Goal: Find specific page/section: Find specific page/section

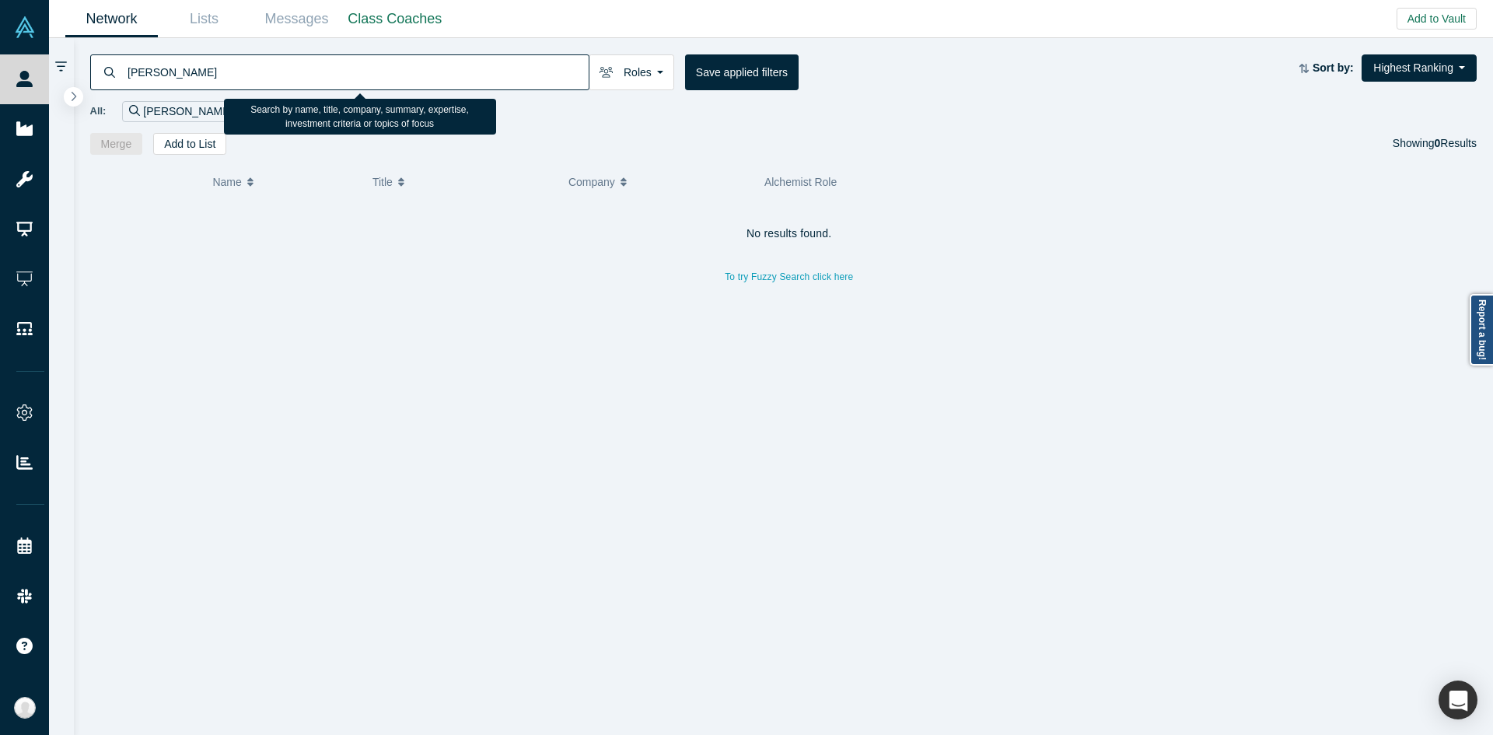
click at [538, 75] on input "[PERSON_NAME]" at bounding box center [357, 72] width 463 height 37
paste input "[PERSON_NAME]"
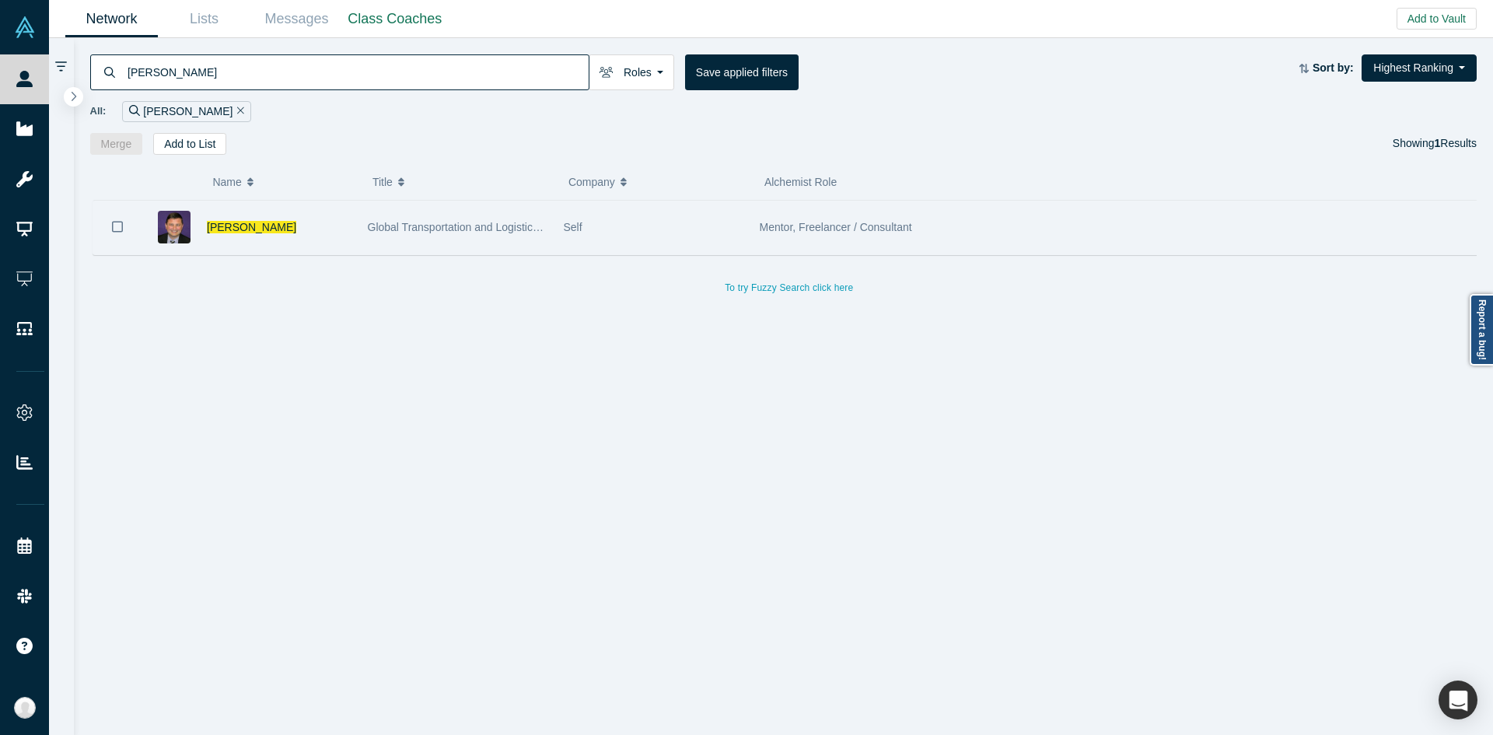
click at [385, 233] on span "Global Transportation and Logistics Executive" at bounding box center [478, 227] width 221 height 12
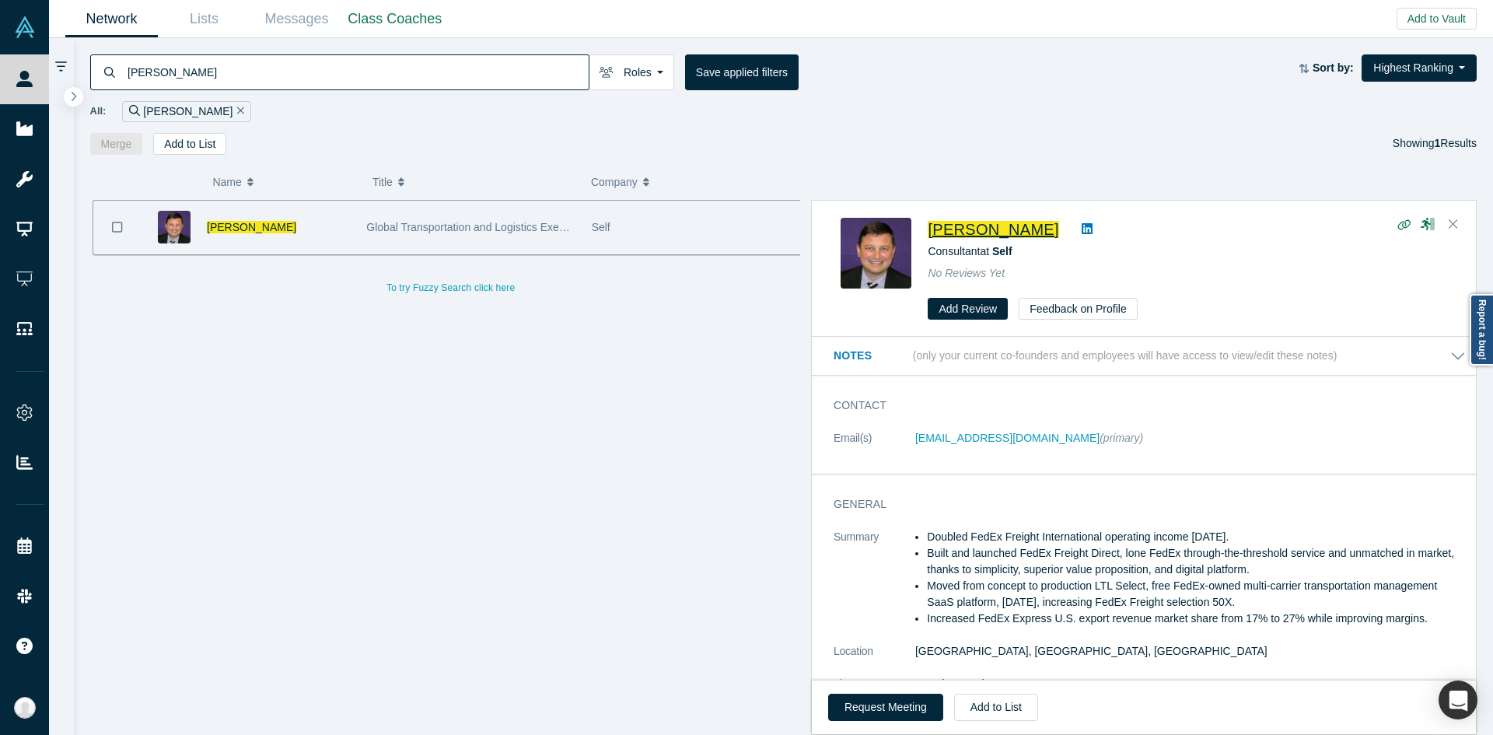
click at [981, 231] on span "[PERSON_NAME]" at bounding box center [993, 229] width 131 height 17
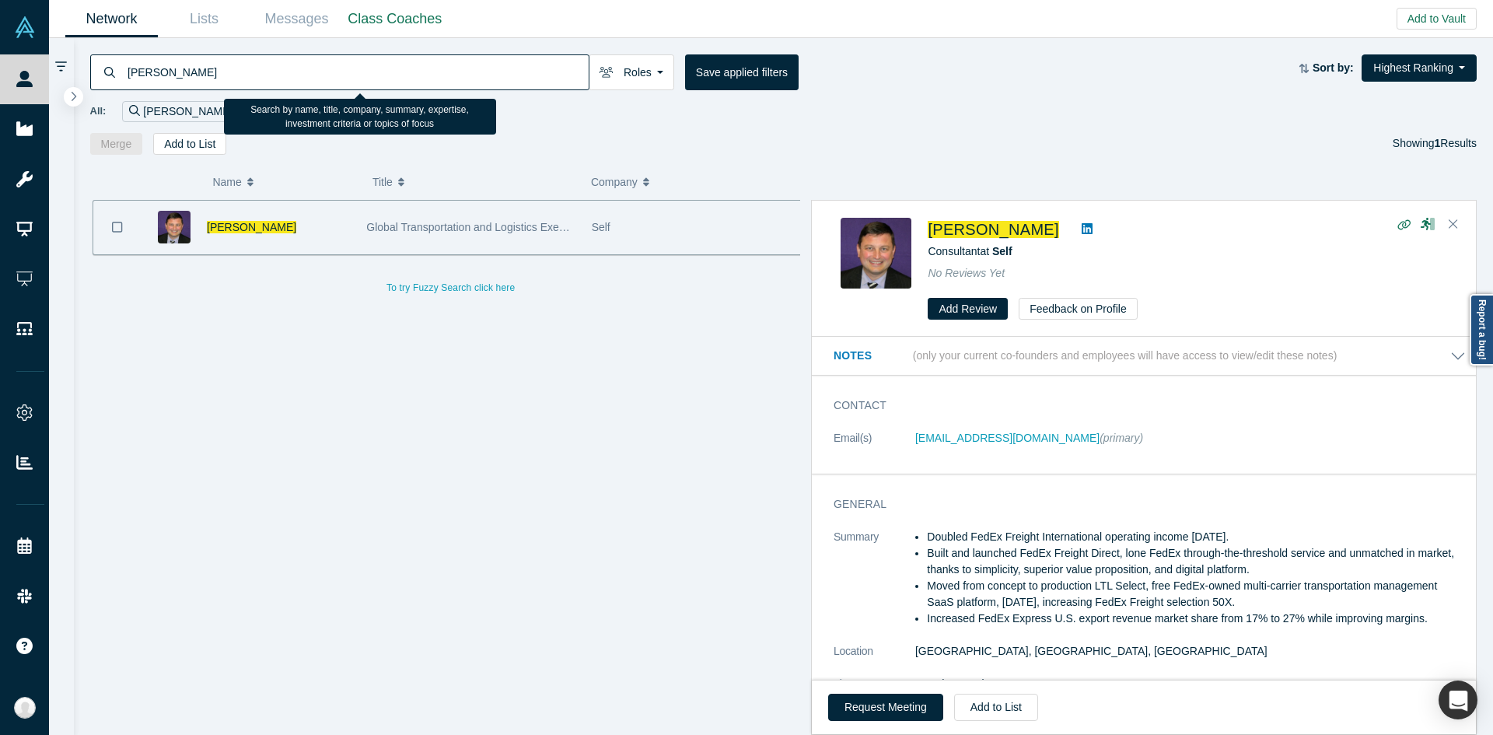
click at [482, 63] on input "[PERSON_NAME]" at bounding box center [357, 72] width 463 height 37
paste input "[PERSON_NAME]"
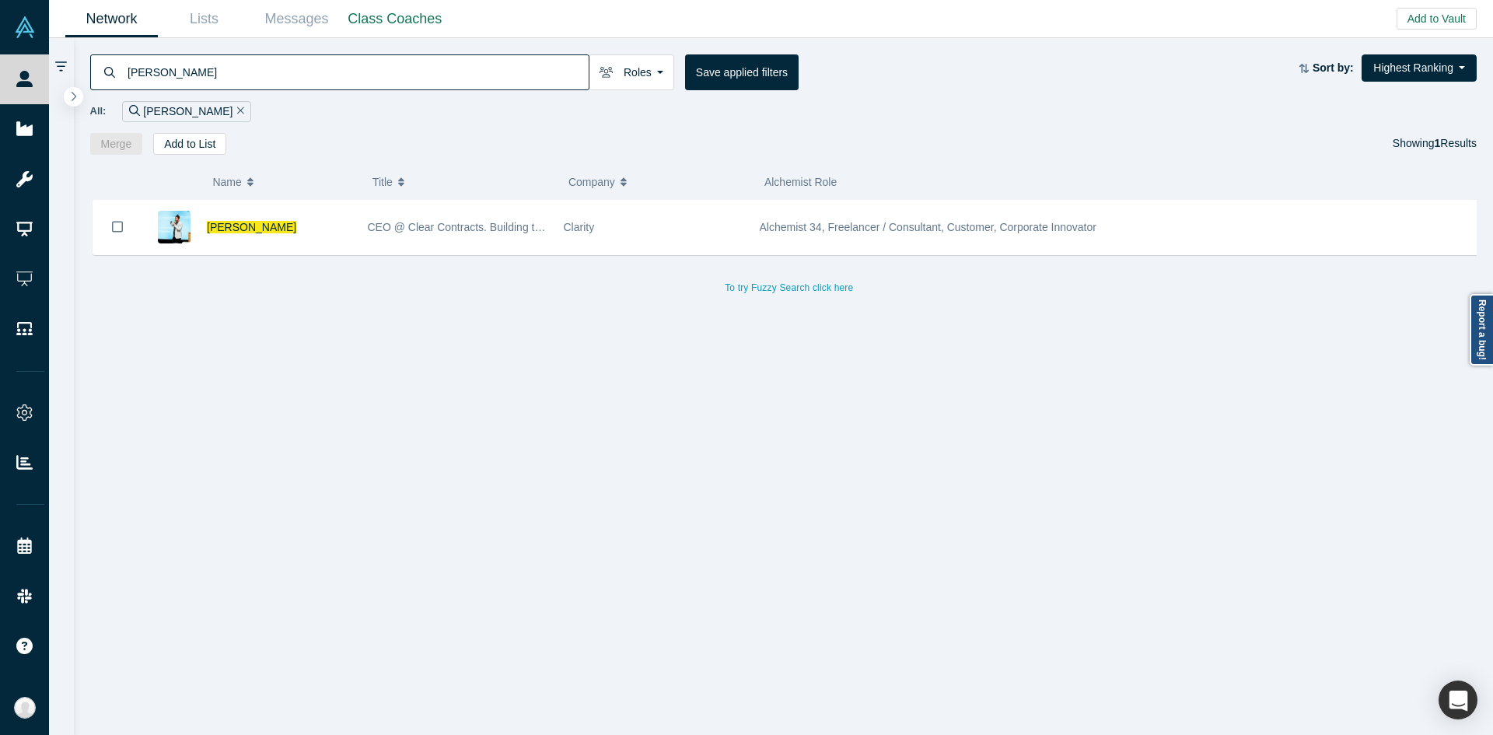
click at [387, 266] on div "To try Fuzzy Search click here" at bounding box center [789, 279] width 1399 height 37
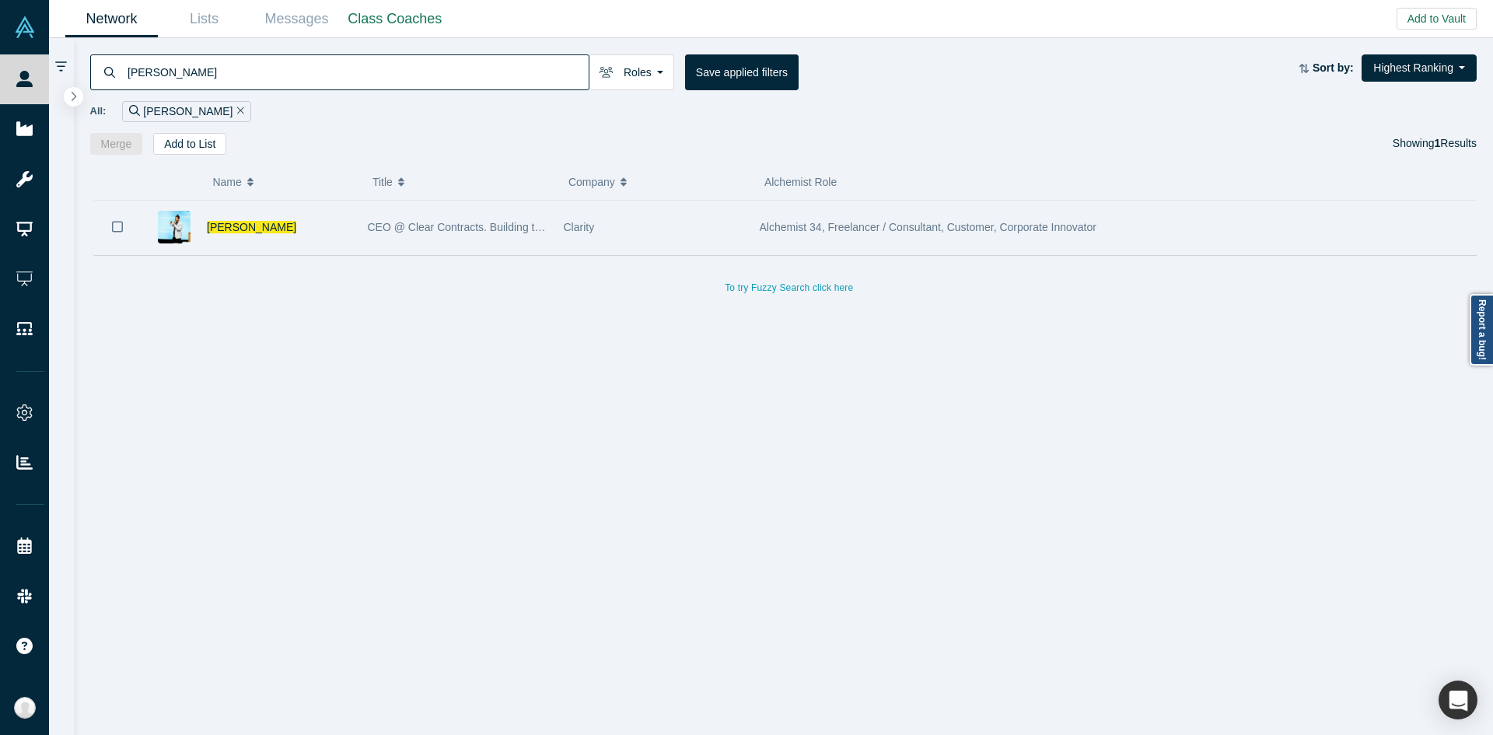
click at [446, 221] on span "CEO @ Clear Contracts. Building tools so organizations can unleash the power of…" at bounding box center [610, 227] width 485 height 12
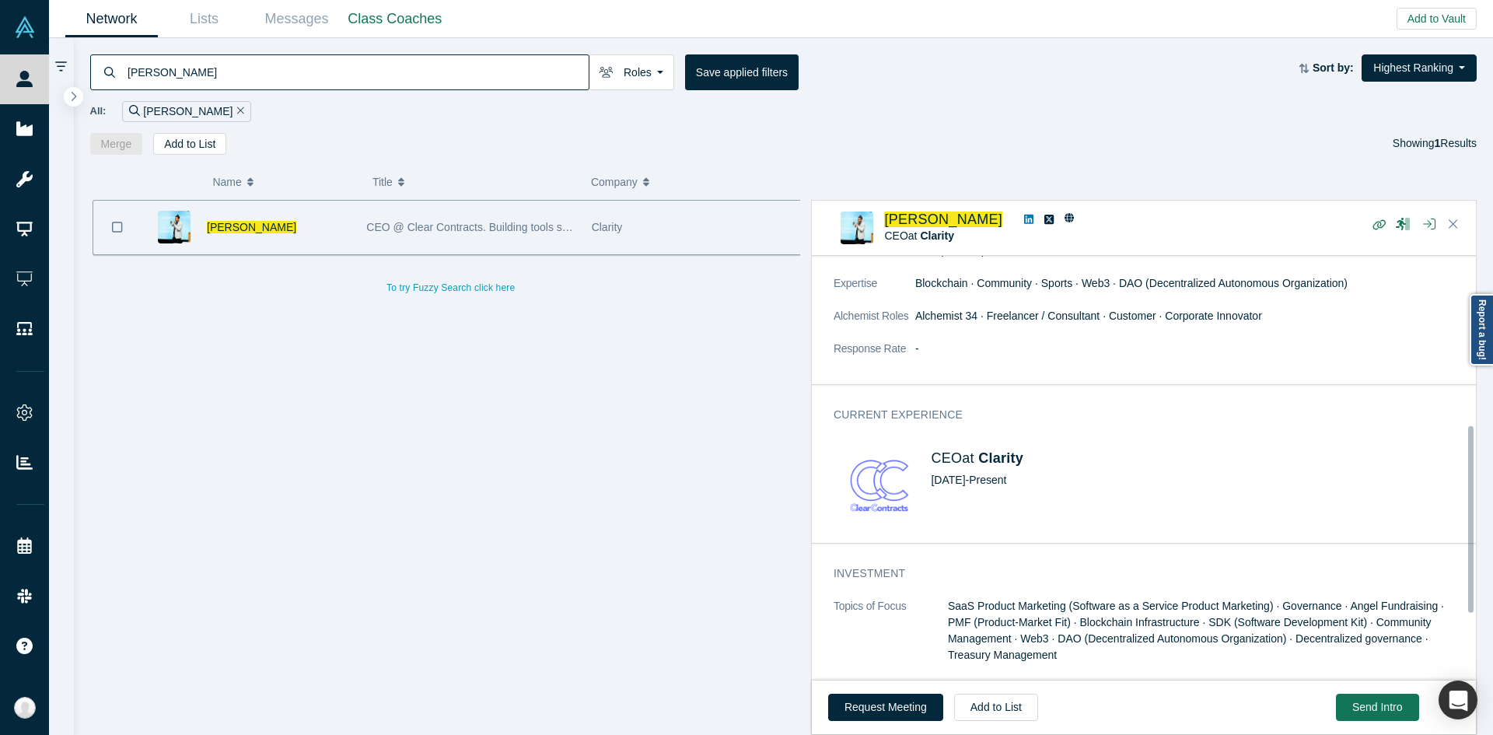
scroll to position [386, 0]
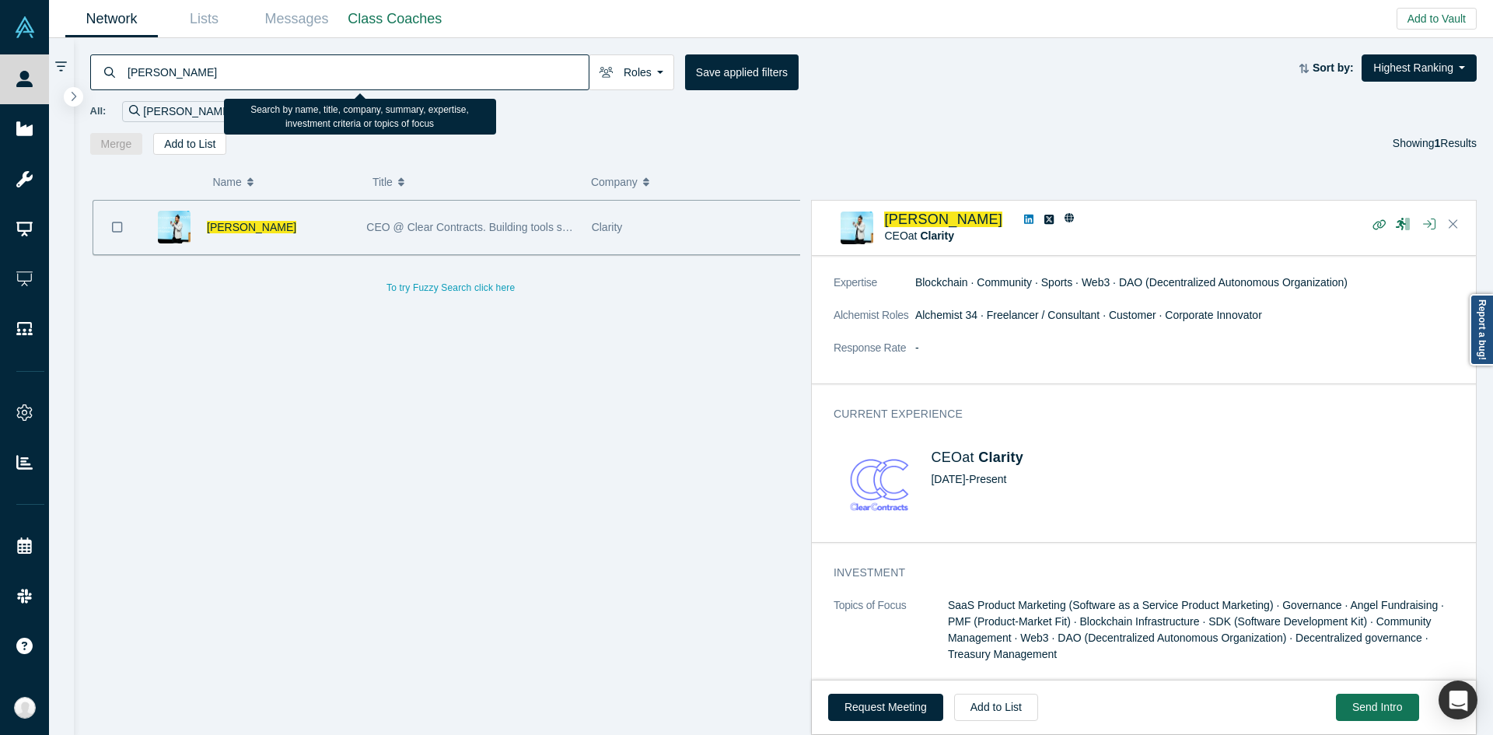
click at [573, 68] on input "[PERSON_NAME]" at bounding box center [357, 72] width 463 height 37
paste input "Eko India Financial Services"
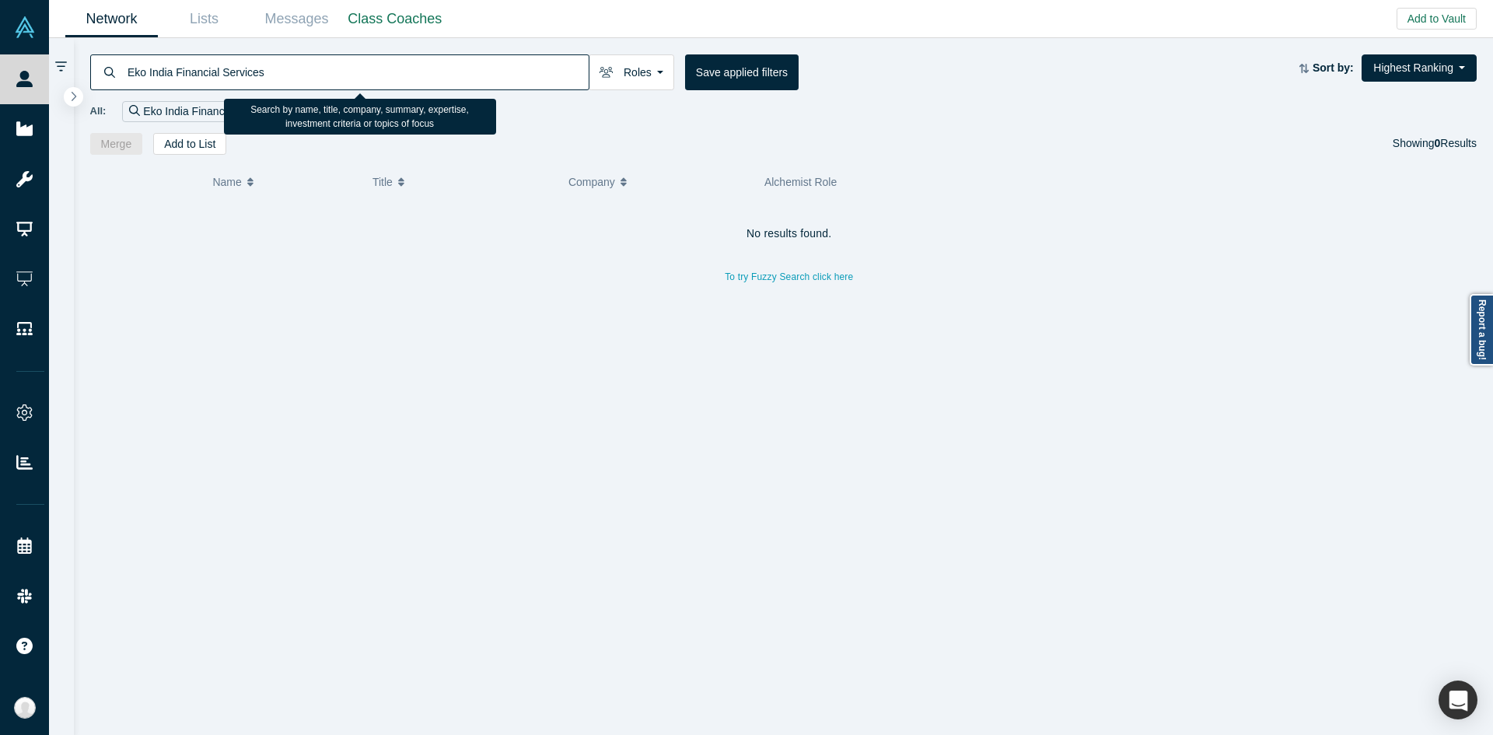
drag, startPoint x: 290, startPoint y: 76, endPoint x: 187, endPoint y: 72, distance: 103.6
click at [187, 72] on input "Eko India Financial Services" at bounding box center [357, 72] width 463 height 37
click at [173, 69] on input "Eko India" at bounding box center [357, 72] width 463 height 37
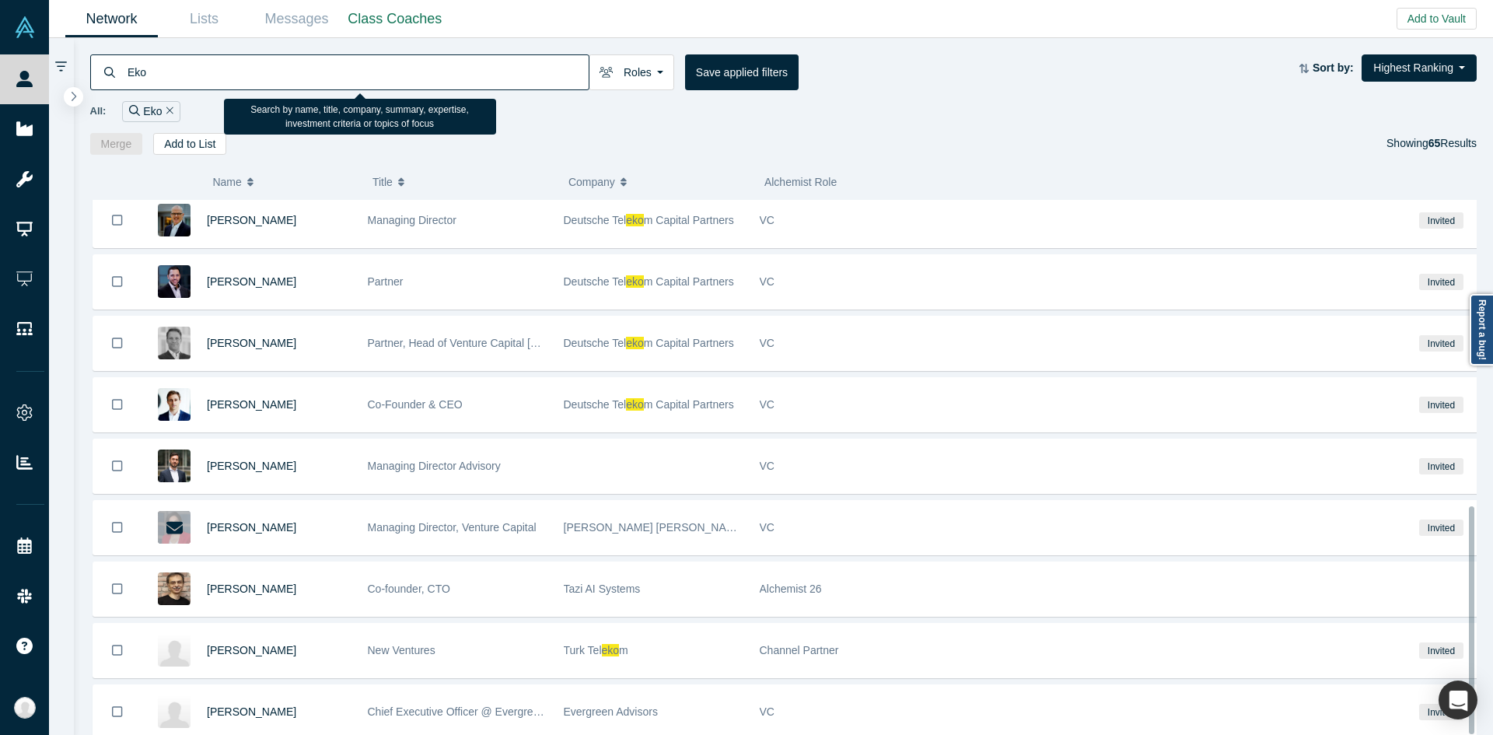
scroll to position [719, 0]
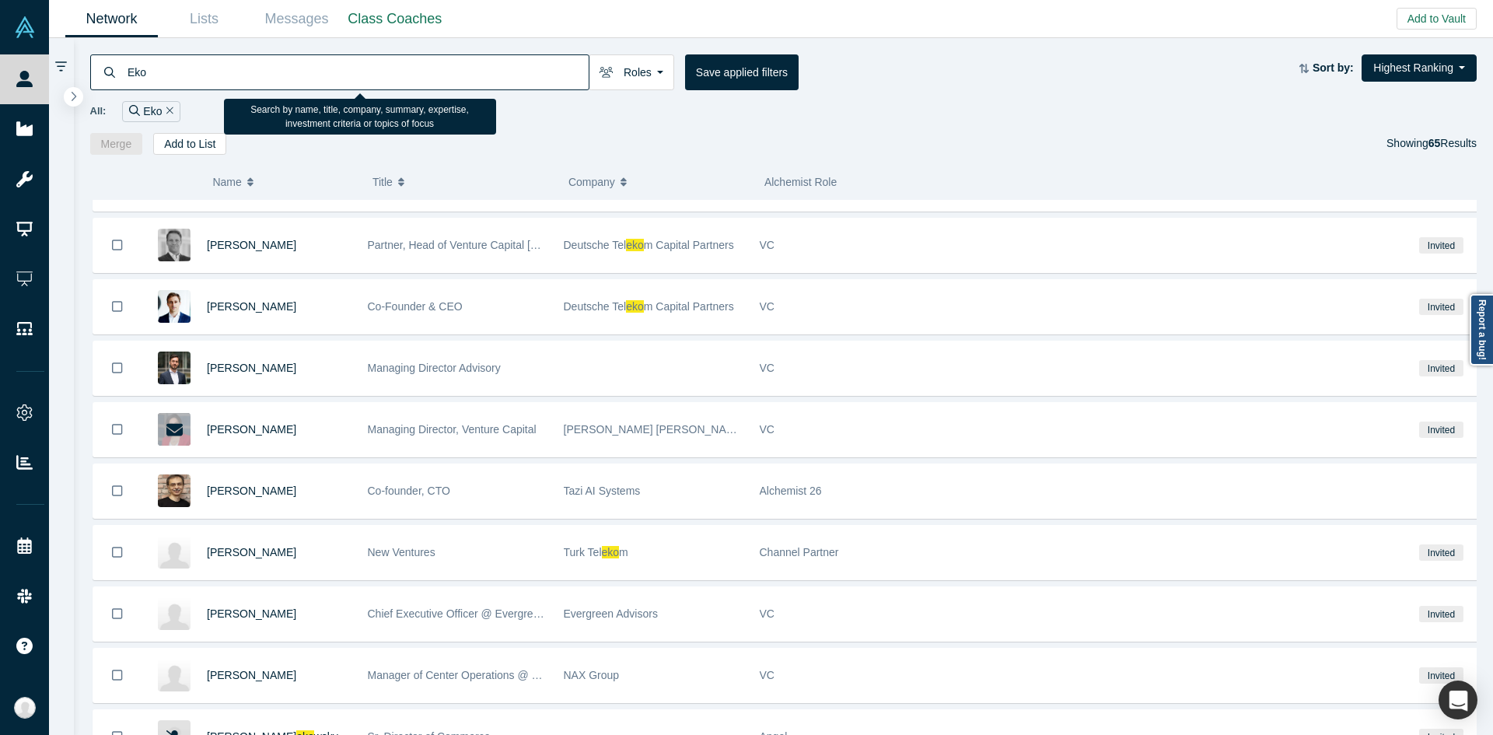
paste input "India Financial Services"
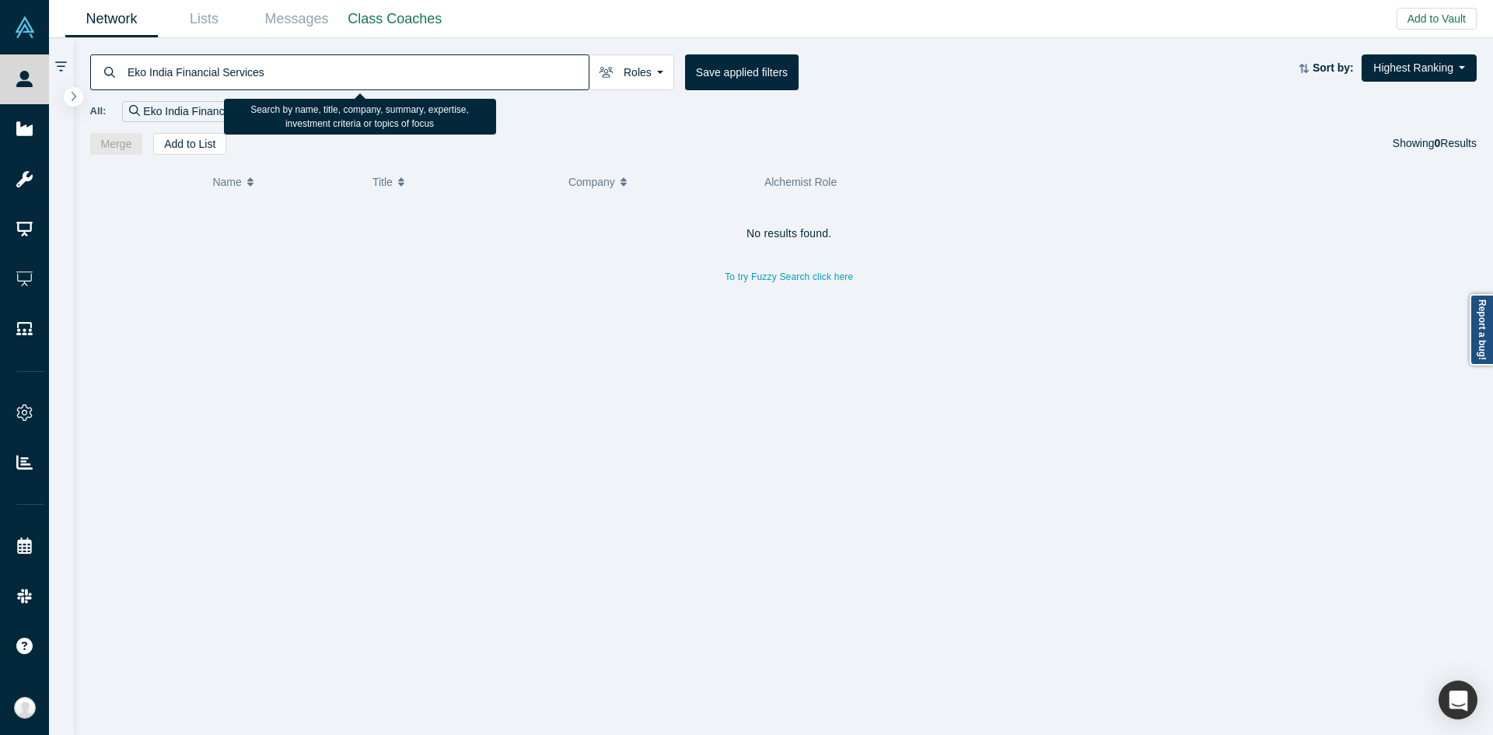
paste input "Seedstar"
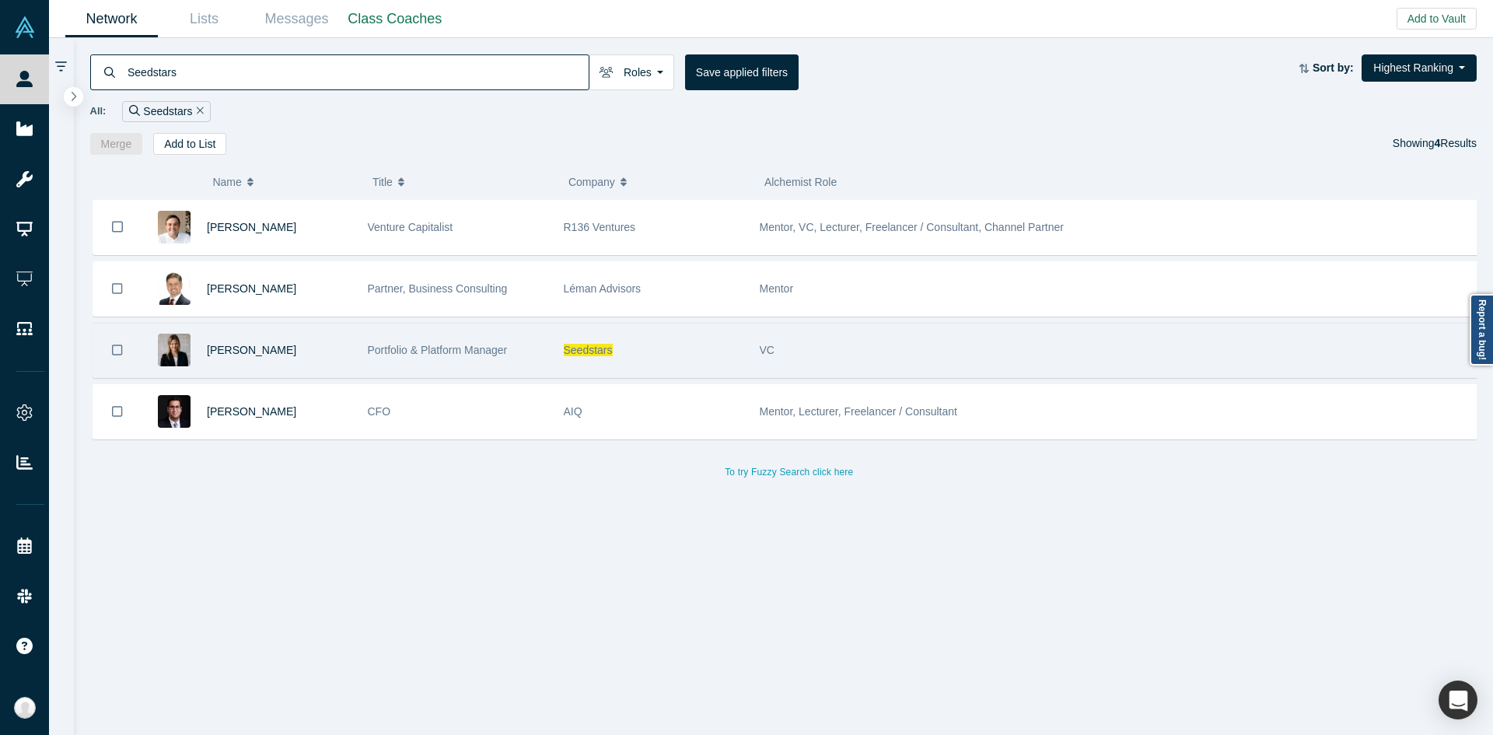
click at [601, 348] on span "Seedstars" at bounding box center [588, 350] width 49 height 12
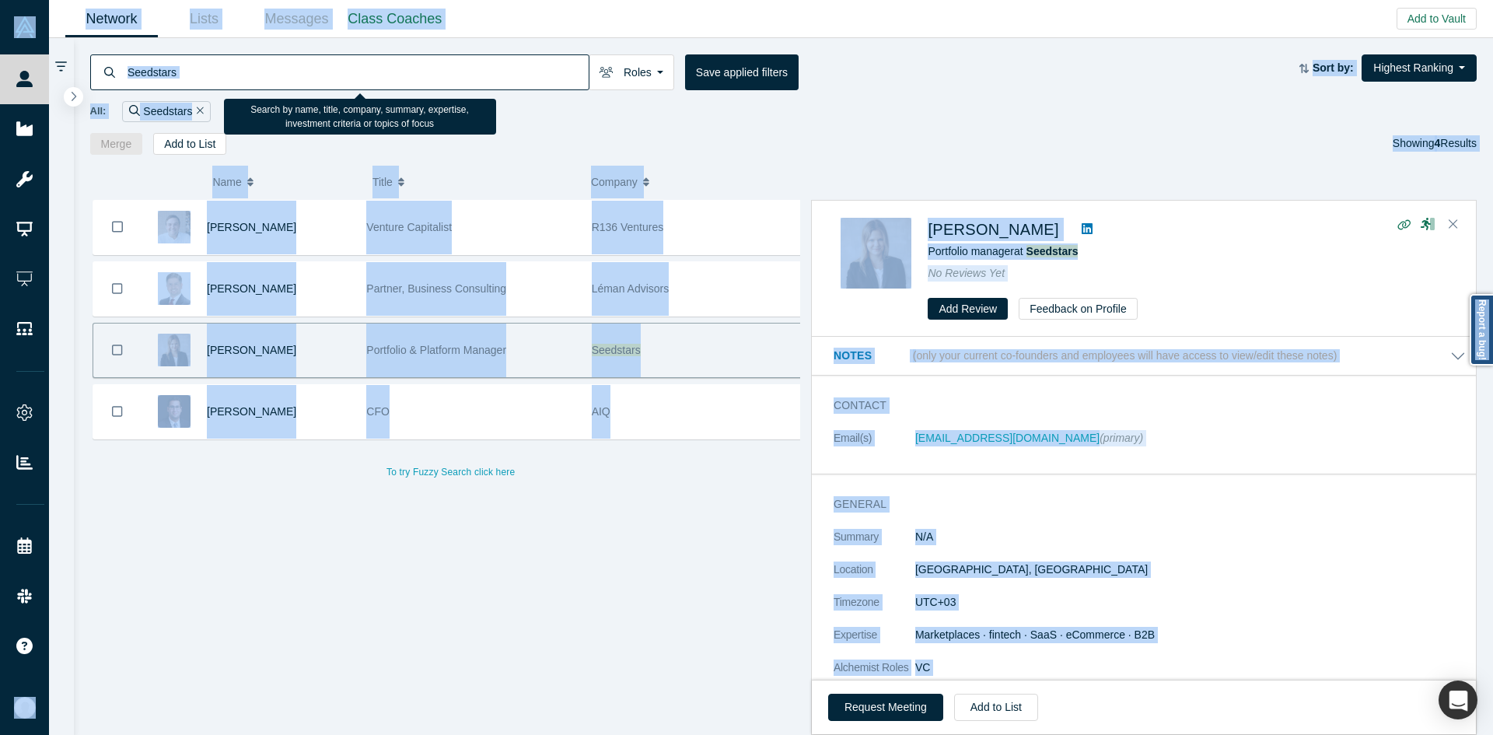
click at [522, 81] on input "Seedstars" at bounding box center [357, 72] width 463 height 37
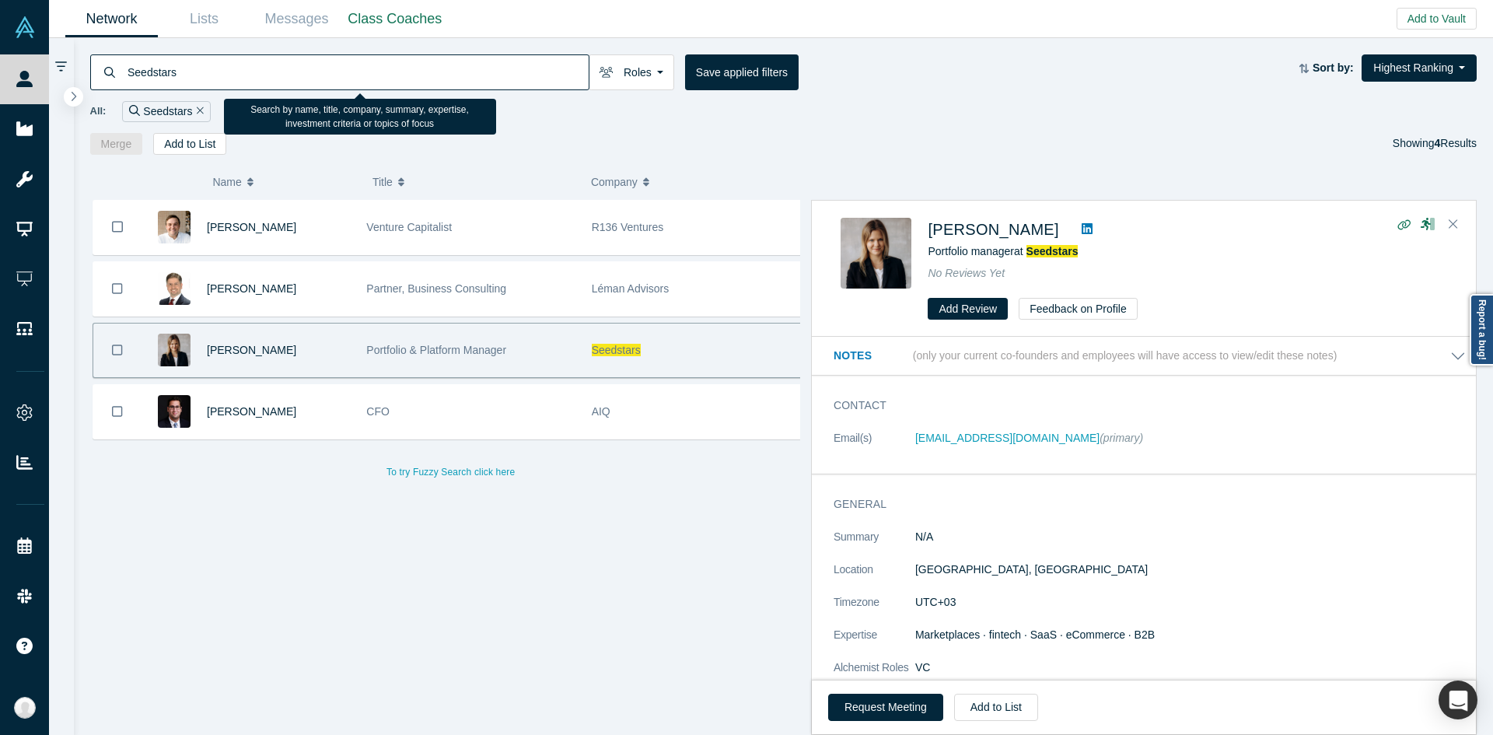
paste input "Village Capital"
paste input
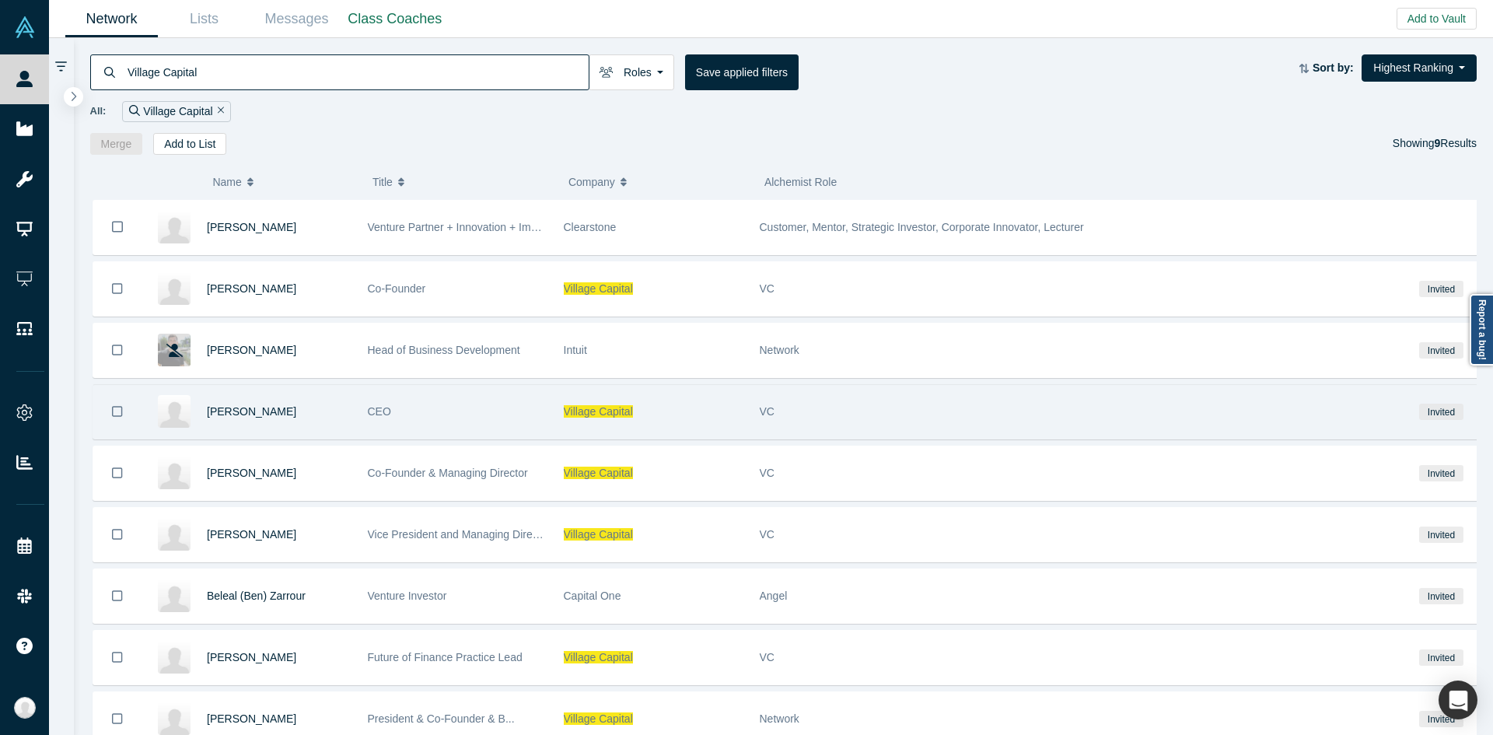
scroll to position [54, 0]
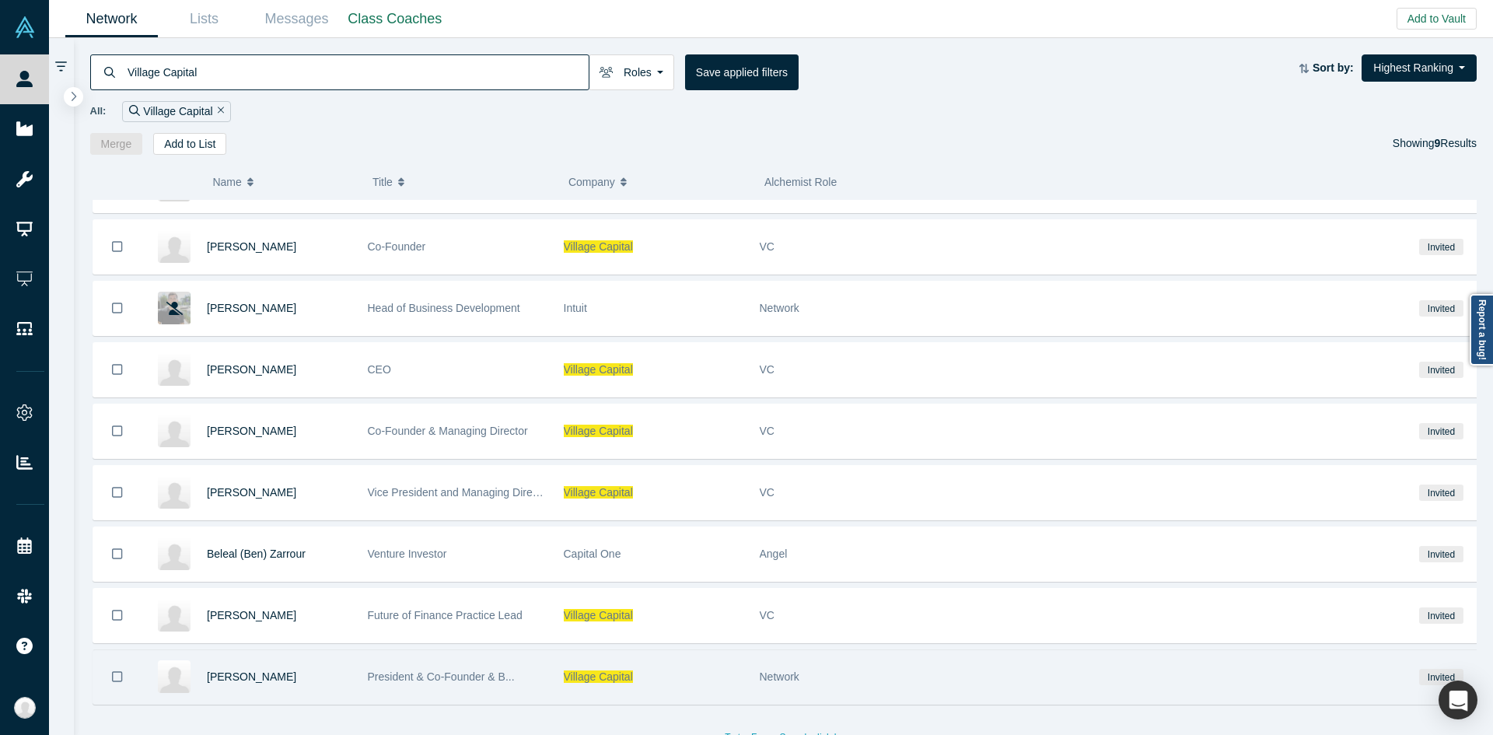
click at [697, 667] on div "Village Capital" at bounding box center [654, 677] width 180 height 54
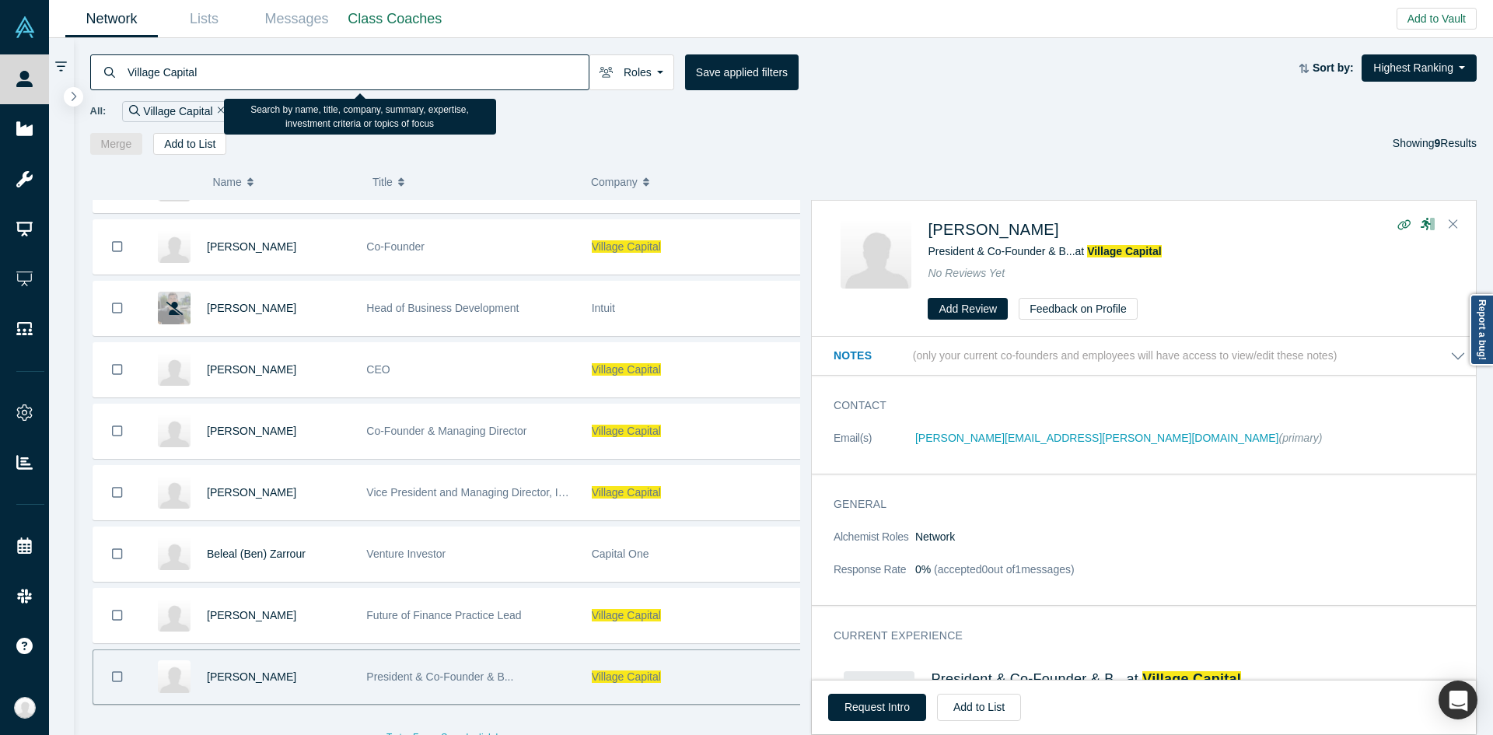
click at [502, 65] on input "Village Capital" at bounding box center [357, 72] width 463 height 37
paste input "Unibuddy"
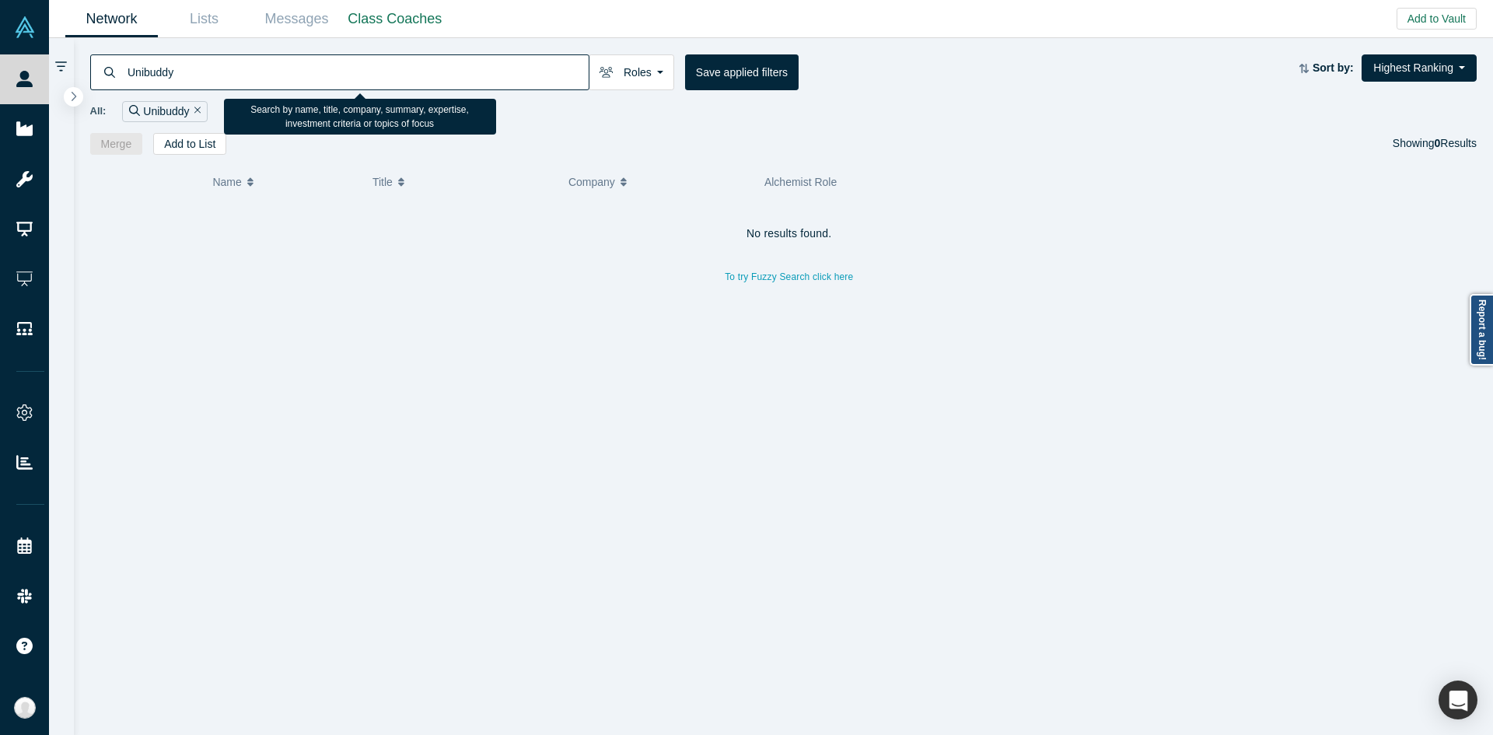
paste input "1. Fanisko"
click at [145, 72] on input "1. Fanisko" at bounding box center [357, 72] width 463 height 37
type input "[PERSON_NAME]"
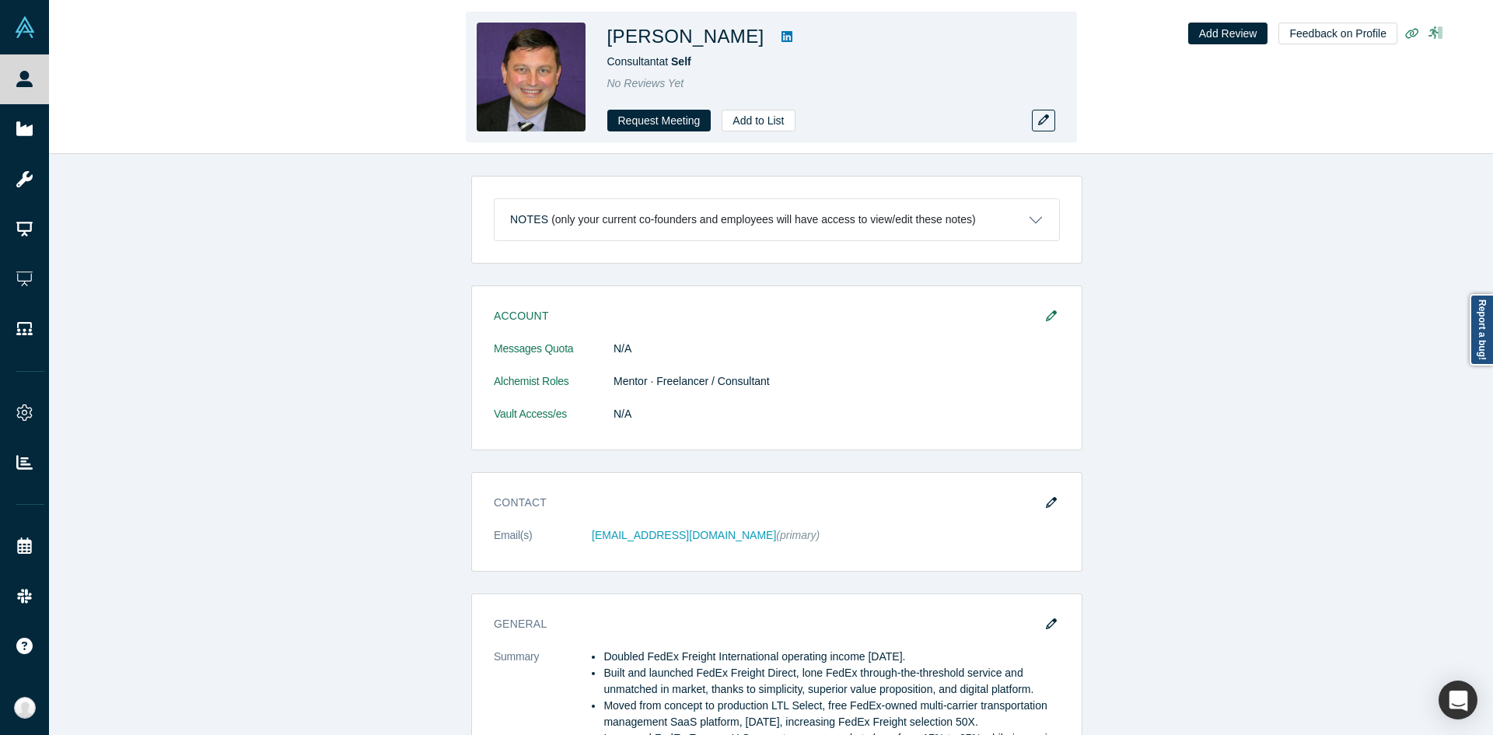
click at [1410, 85] on div "Peter Matev Consultant at Self No Reviews Yet Request Meeting Add to List Add R…" at bounding box center [771, 77] width 1444 height 153
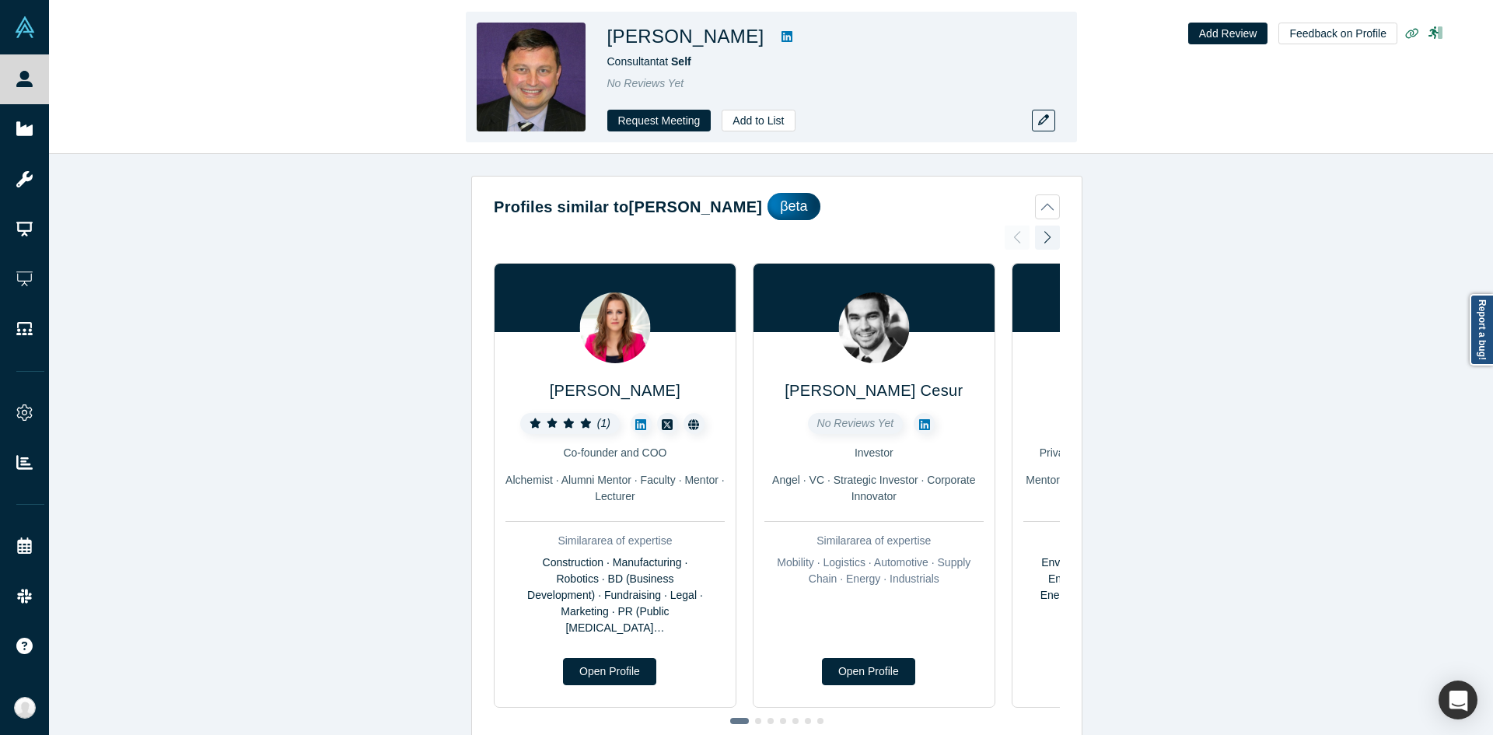
click at [1252, 144] on div "Peter Matev Consultant at Self No Reviews Yet Request Meeting Add to List Add R…" at bounding box center [771, 77] width 1444 height 153
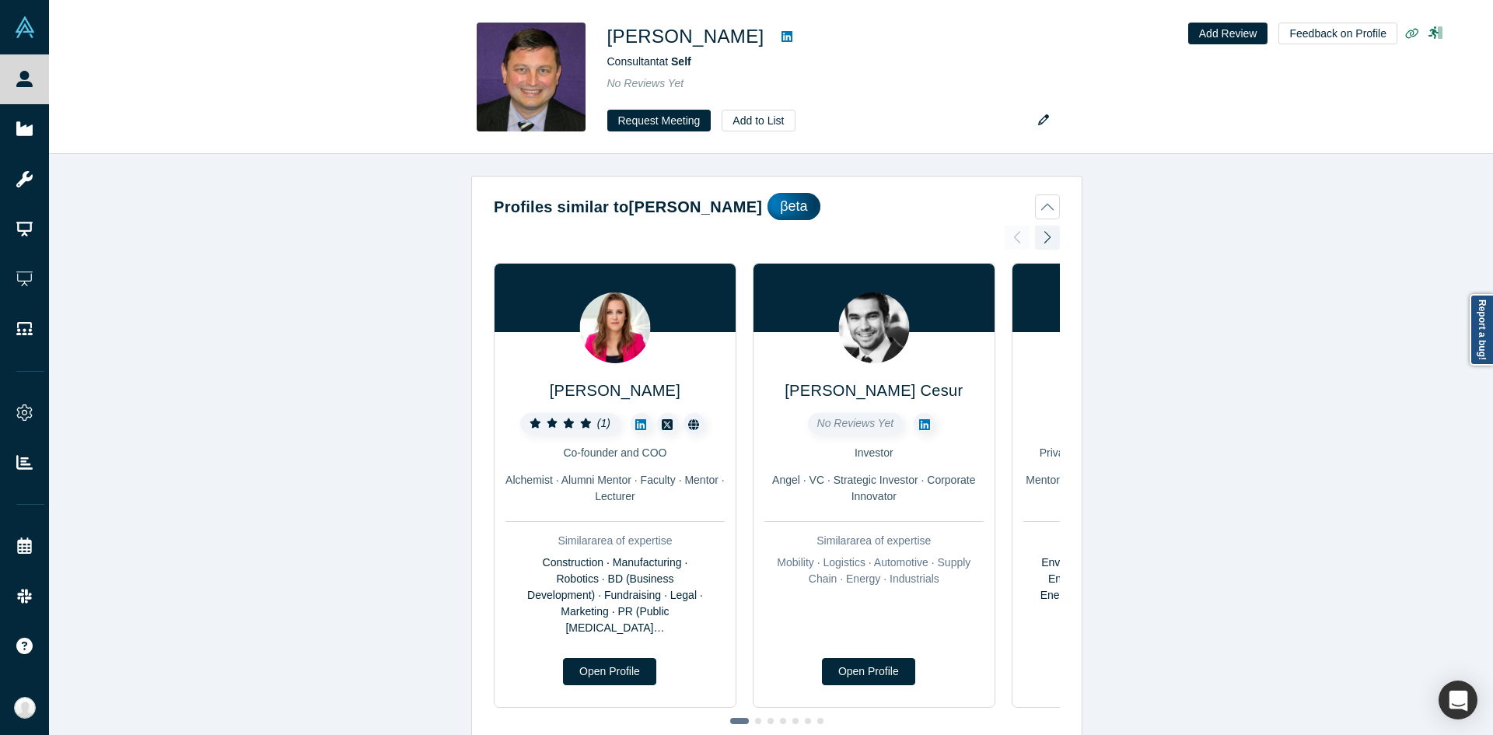
click at [1223, 304] on div "Profiles similar to Peter Matev βeta Anna Cheniuntai ( 1 ) Co-founder and COO A…" at bounding box center [777, 450] width 1456 height 593
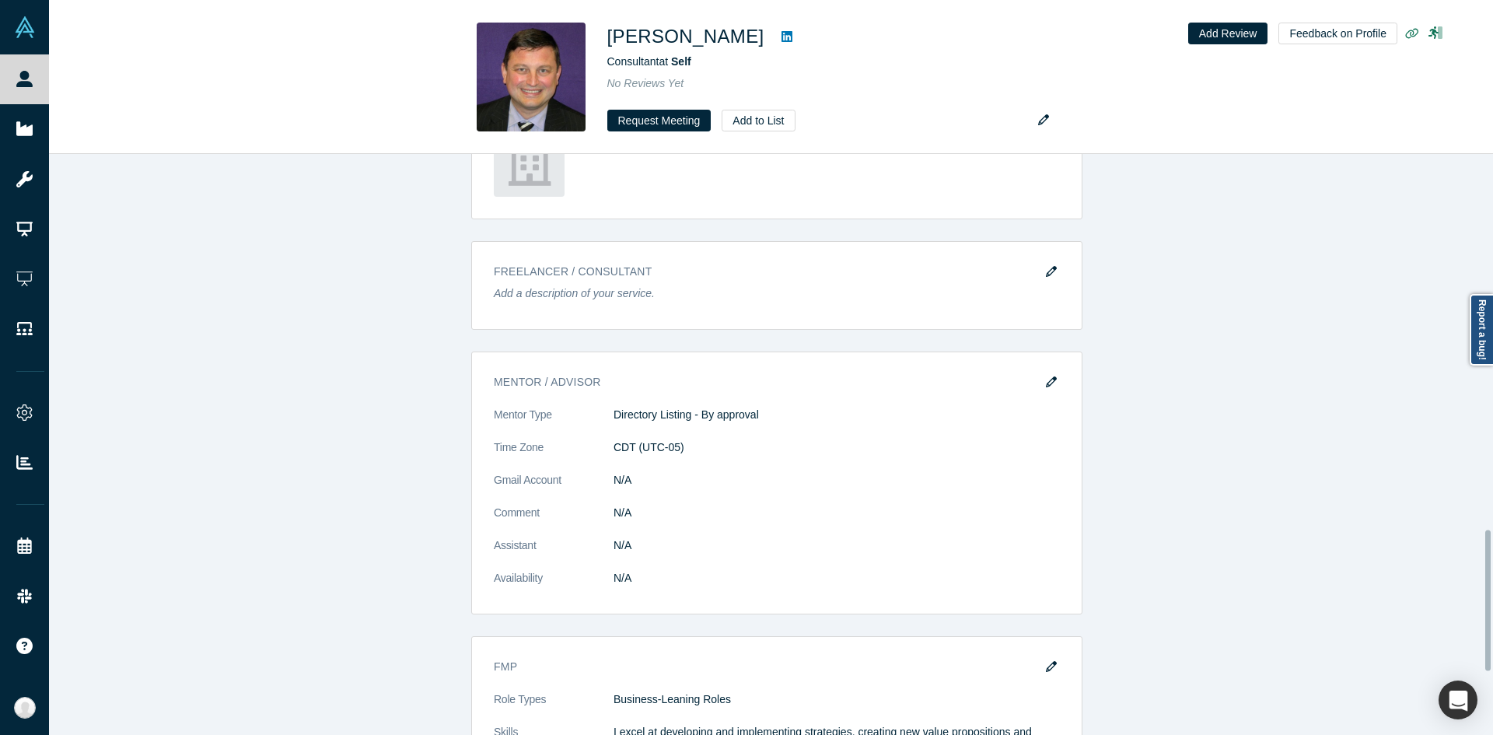
scroll to position [1549, 0]
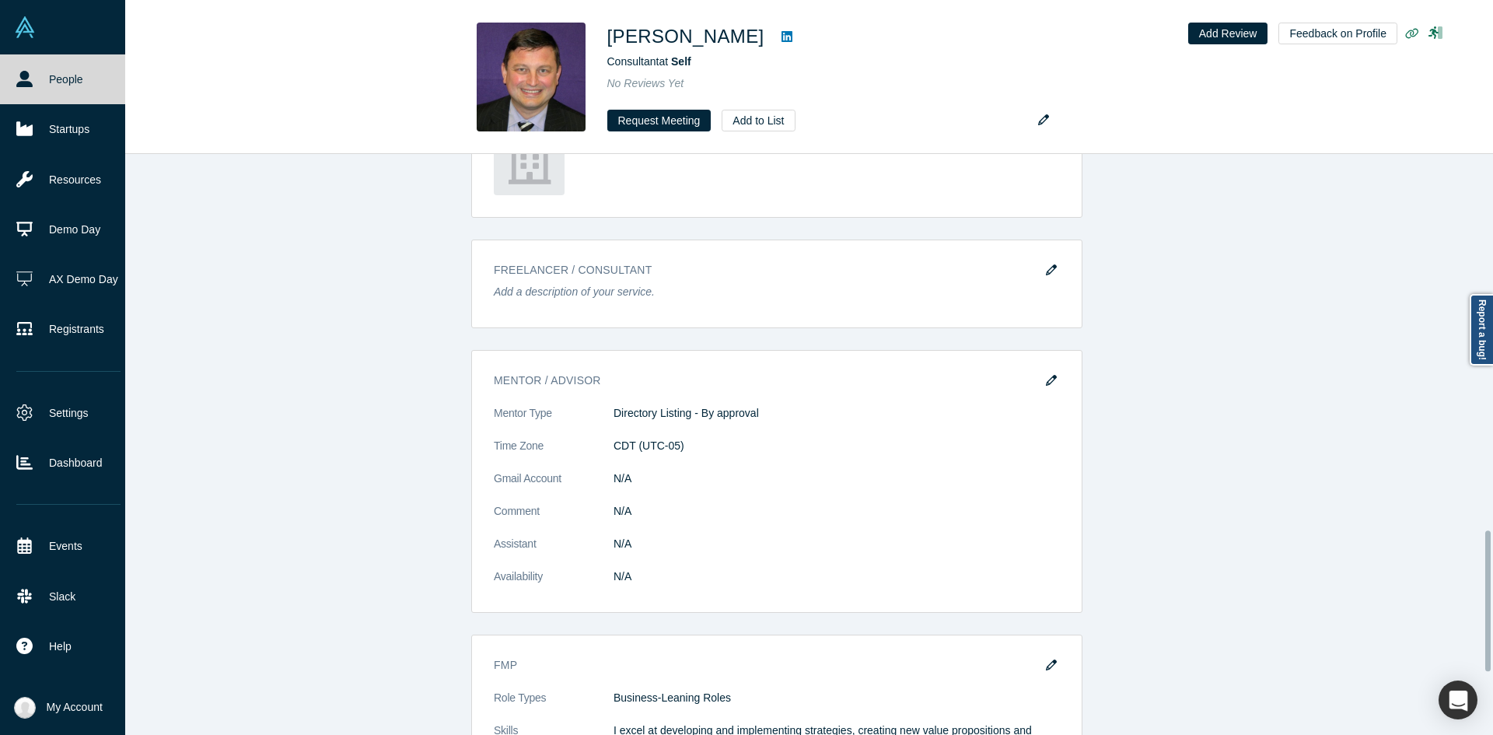
click at [23, 703] on img at bounding box center [25, 708] width 22 height 22
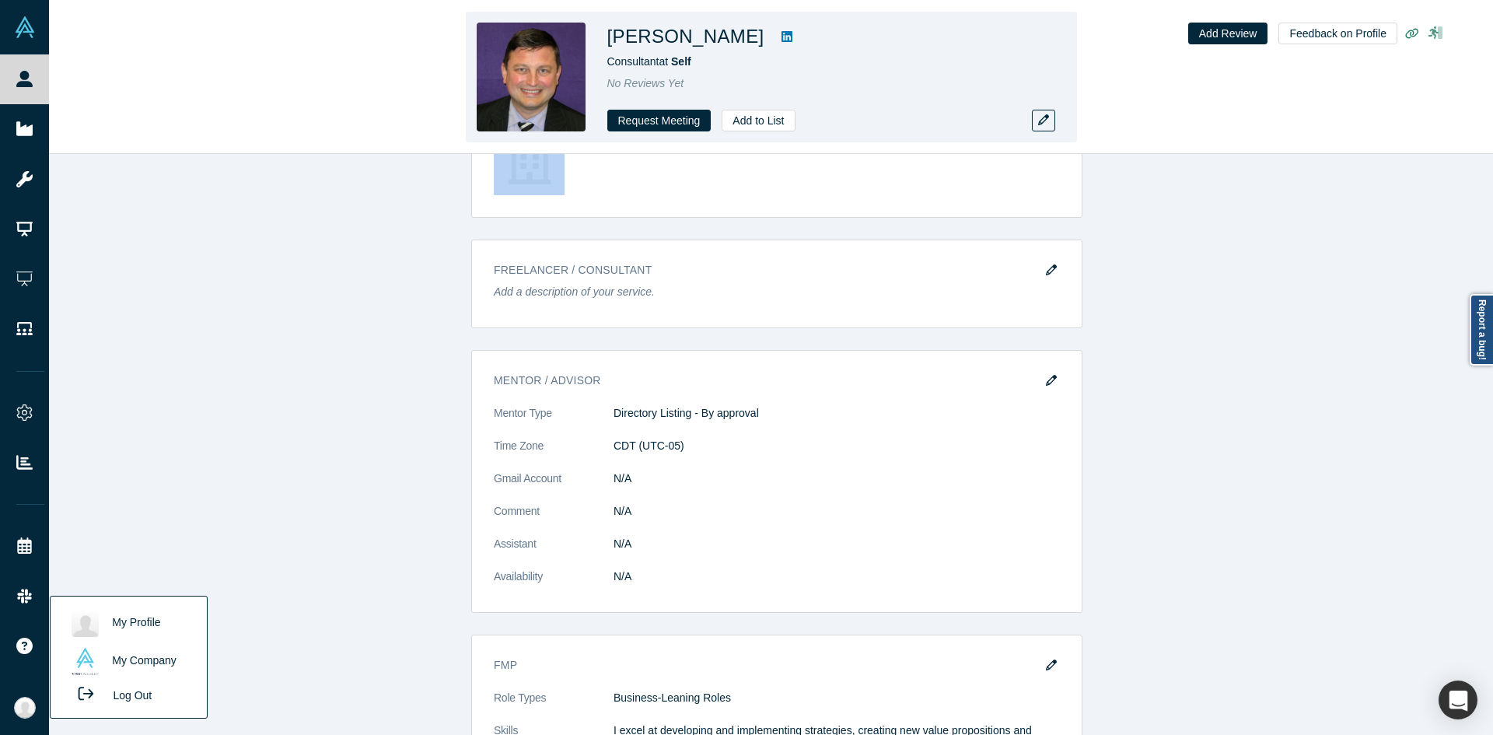
drag, startPoint x: 1191, startPoint y: 213, endPoint x: 1436, endPoint y: 42, distance: 298.9
click at [1436, 42] on div "Peter Matev Consultant at Self No Reviews Yet Request Meeting Add to List Add R…" at bounding box center [771, 367] width 1444 height 735
click at [1436, 41] on link at bounding box center [1436, 33] width 28 height 16
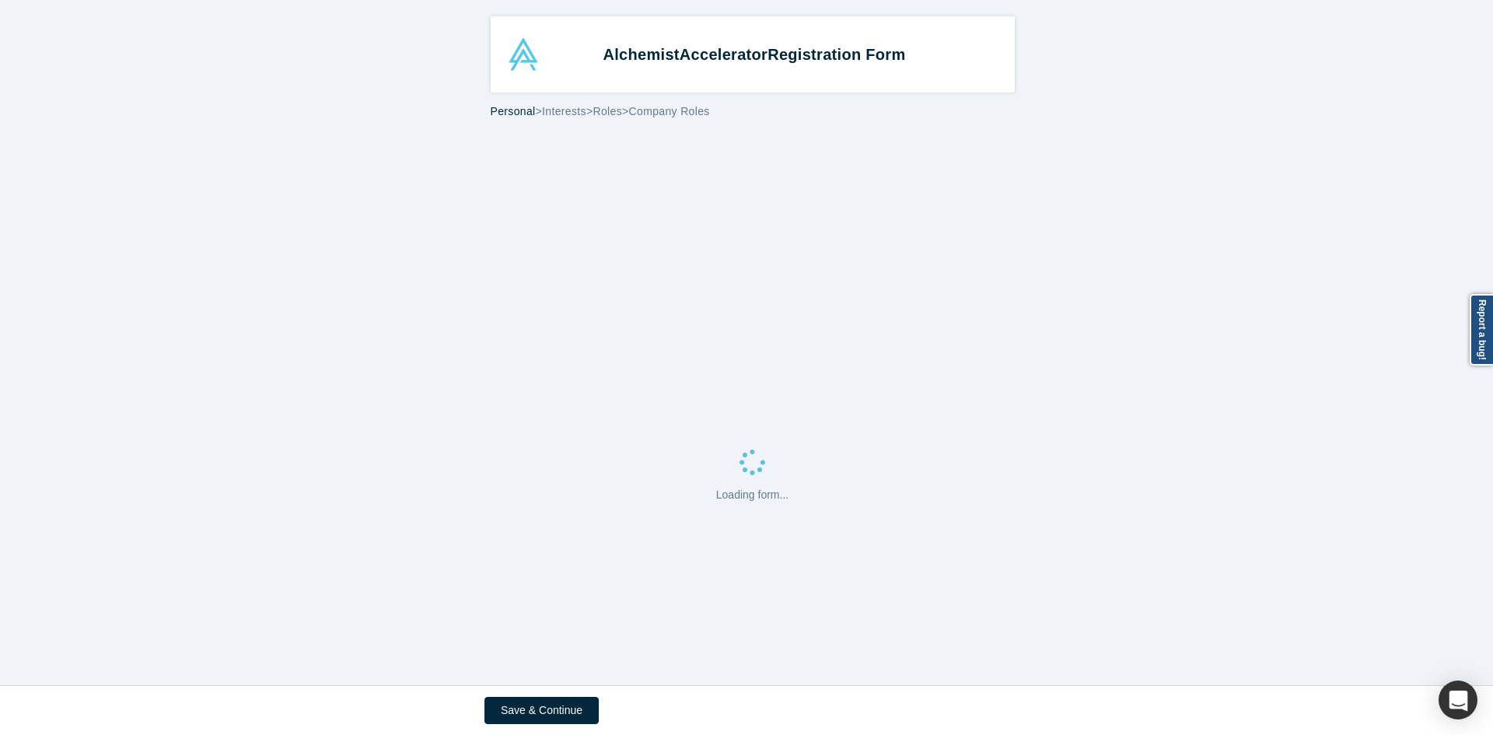
select select "US"
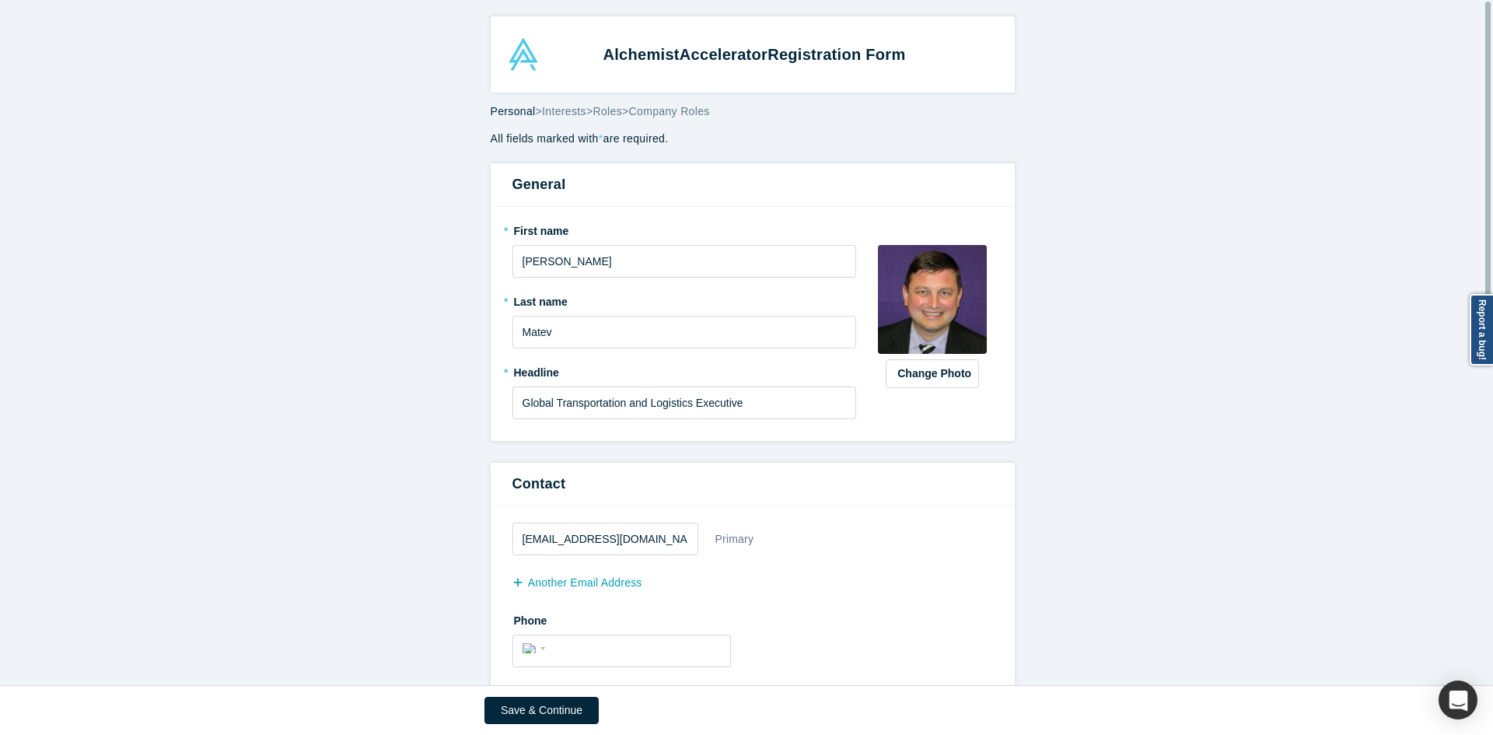
click at [518, 109] on span "Personal" at bounding box center [513, 111] width 45 height 12
click at [516, 110] on span "Personal" at bounding box center [513, 111] width 45 height 12
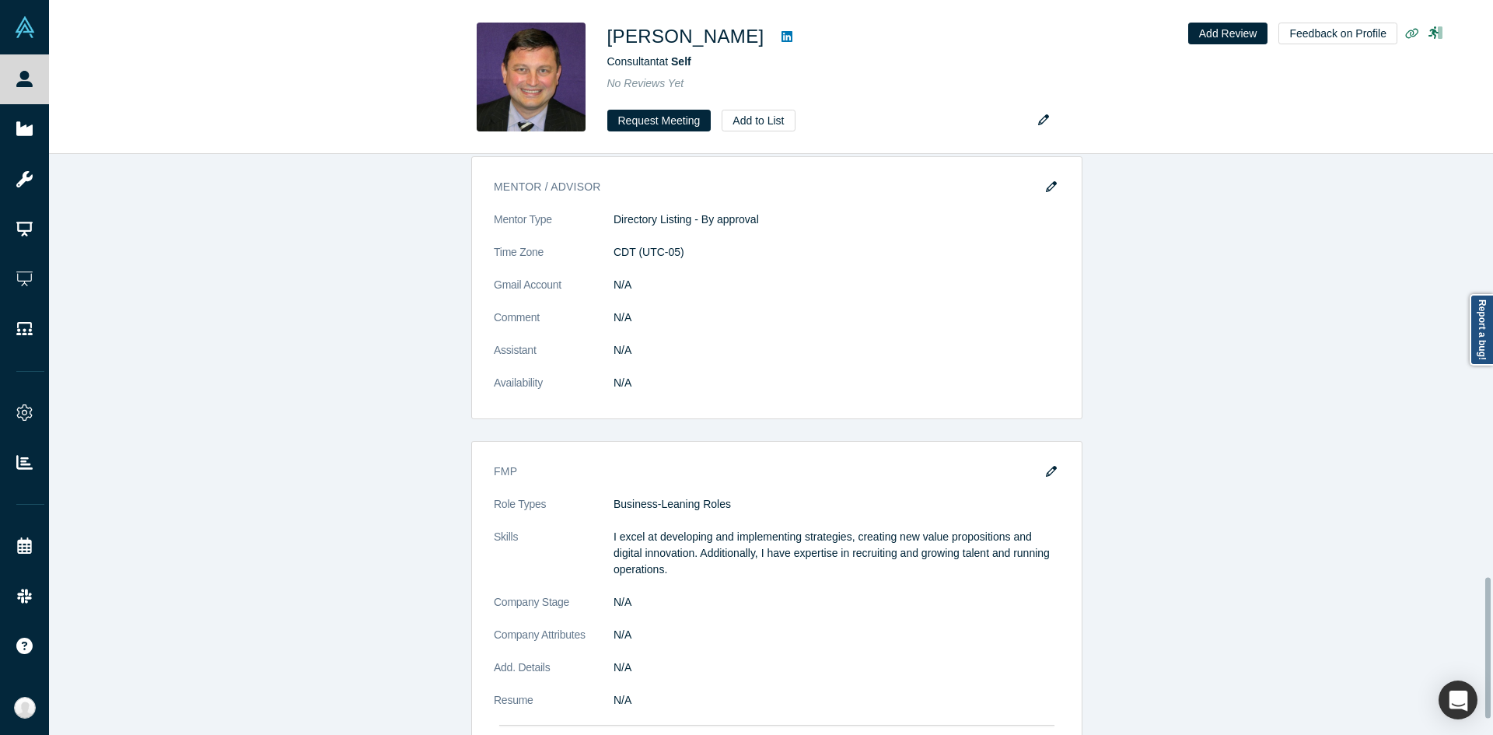
scroll to position [1805, 0]
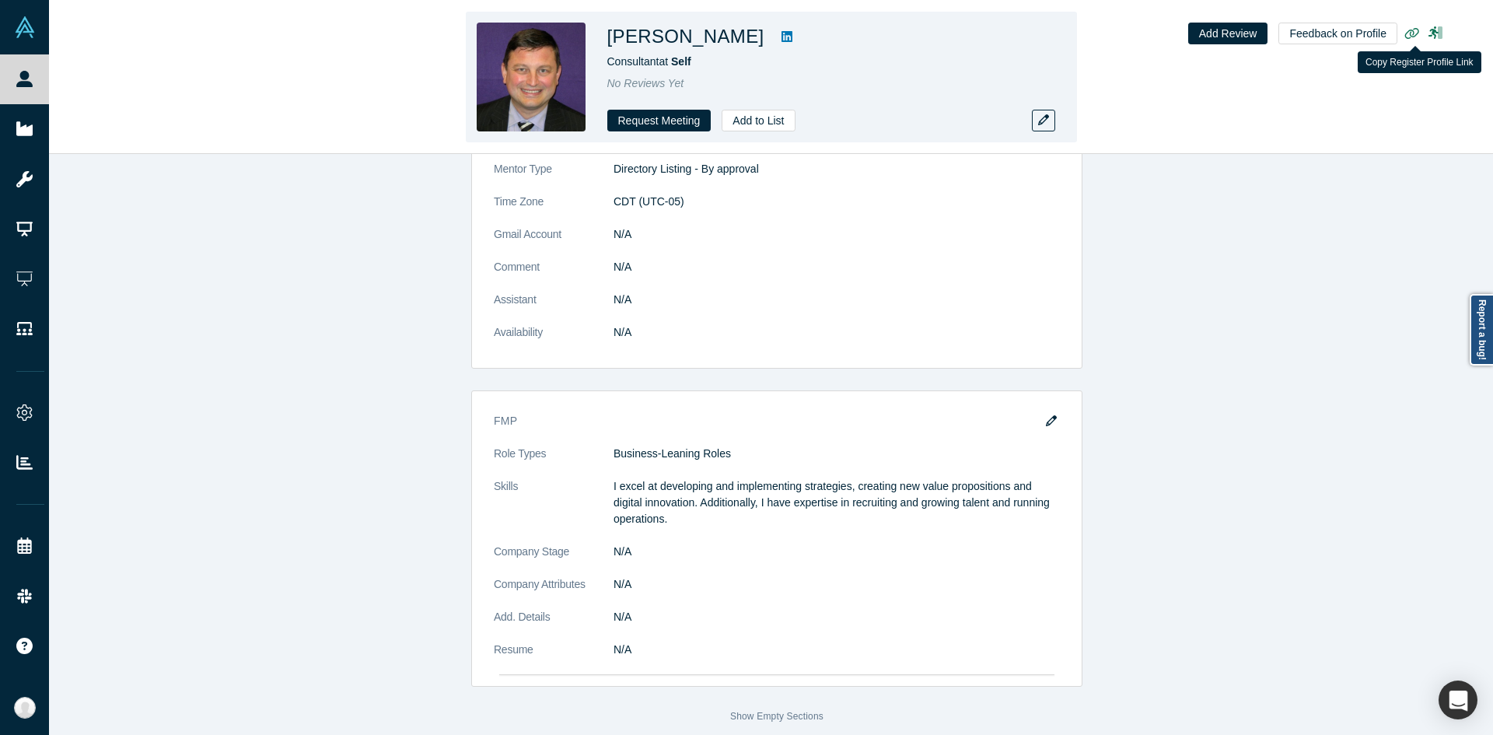
click at [1413, 35] on icon "button" at bounding box center [1412, 33] width 15 height 12
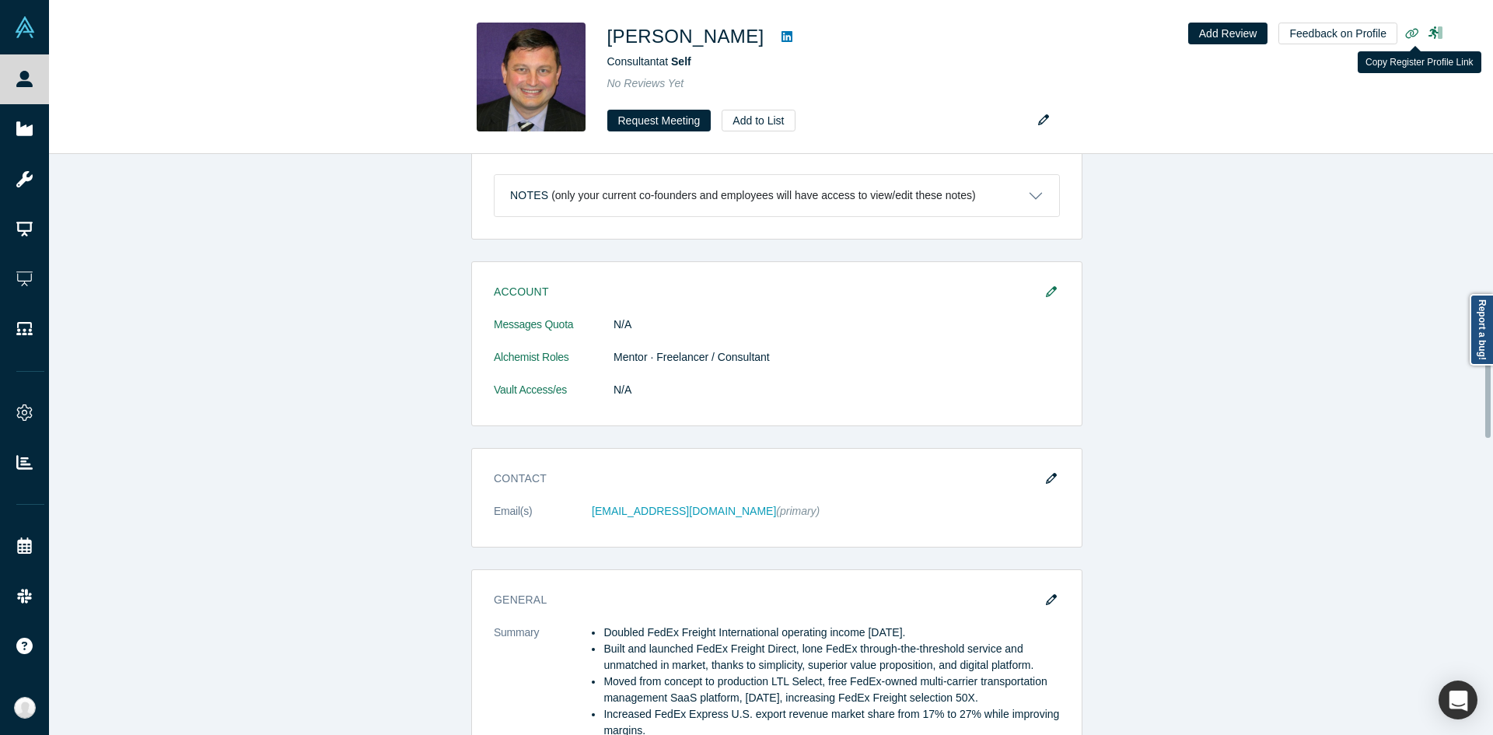
scroll to position [621, 0]
